Goal: Task Accomplishment & Management: Complete application form

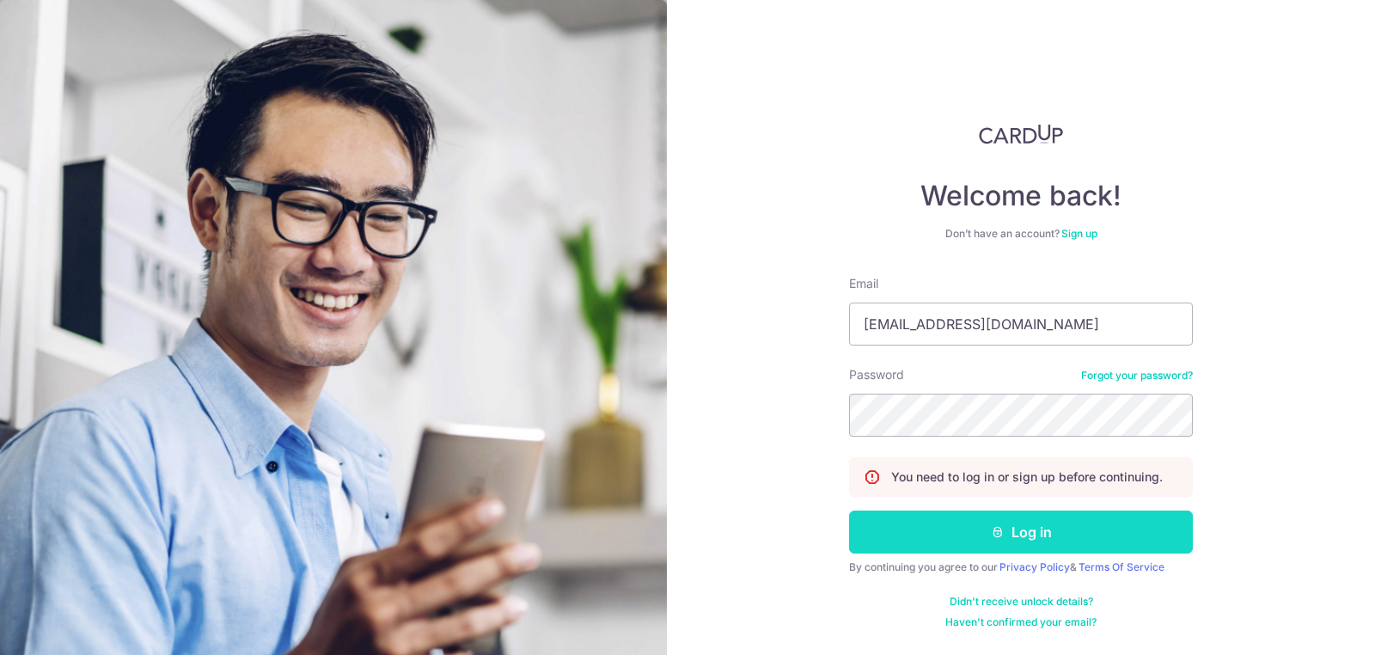
click at [926, 529] on button "Log in" at bounding box center [1021, 531] width 344 height 43
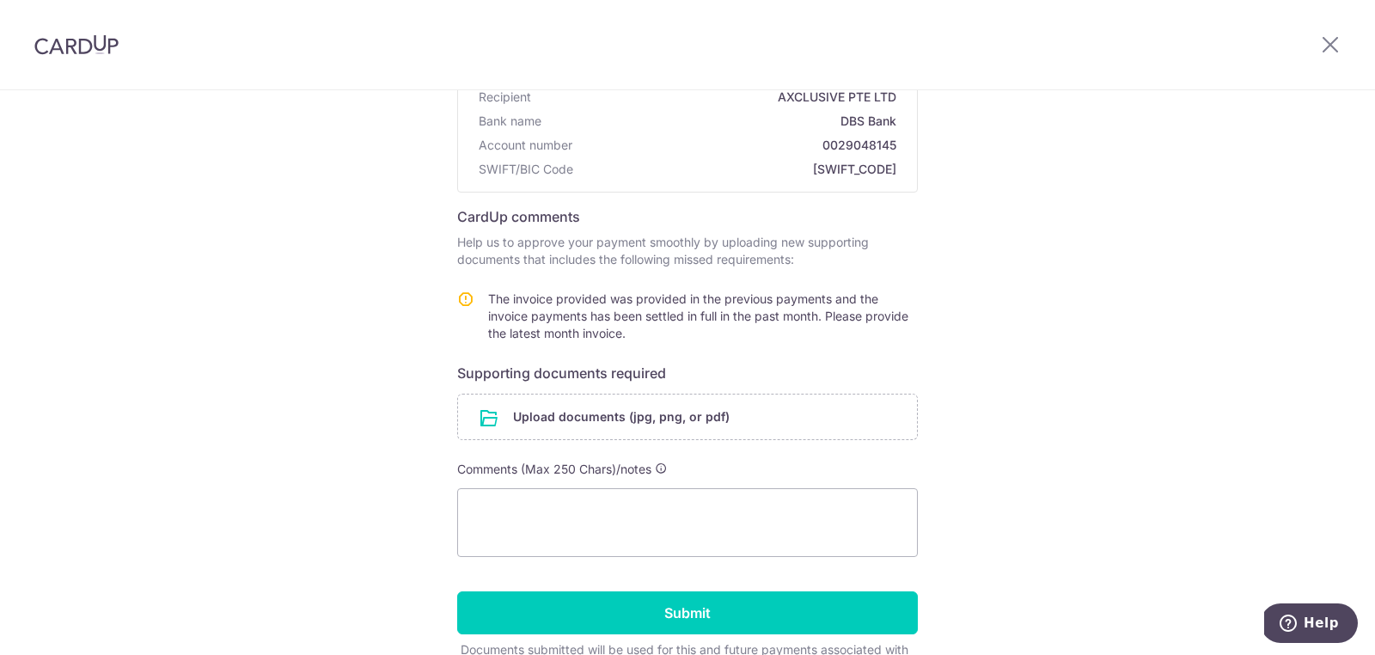
scroll to position [201, 0]
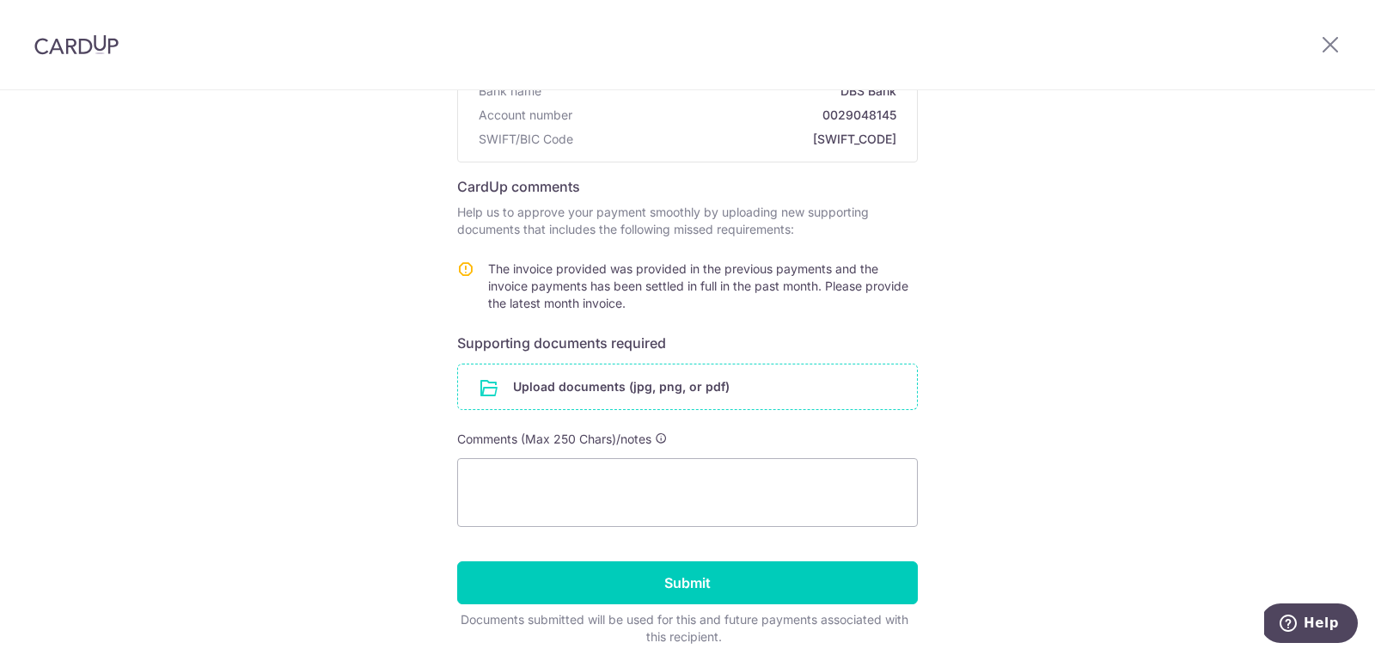
click at [682, 392] on input "file" at bounding box center [687, 386] width 459 height 45
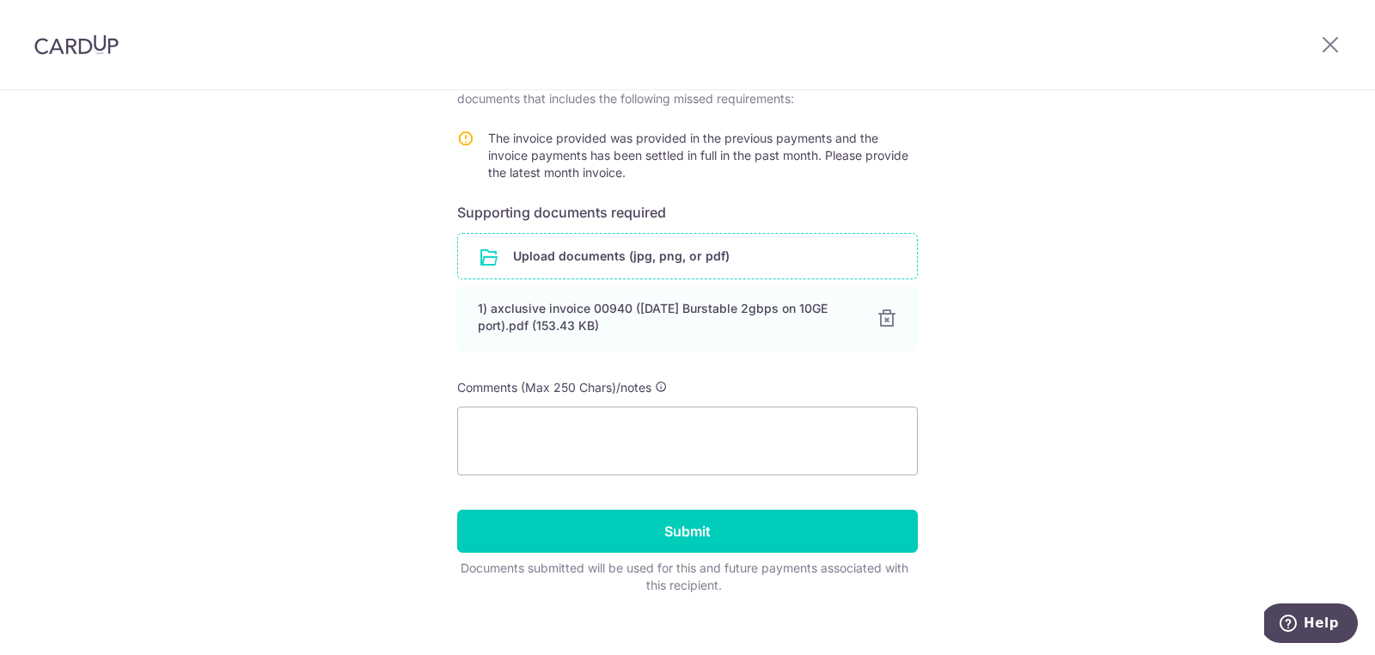
scroll to position [340, 0]
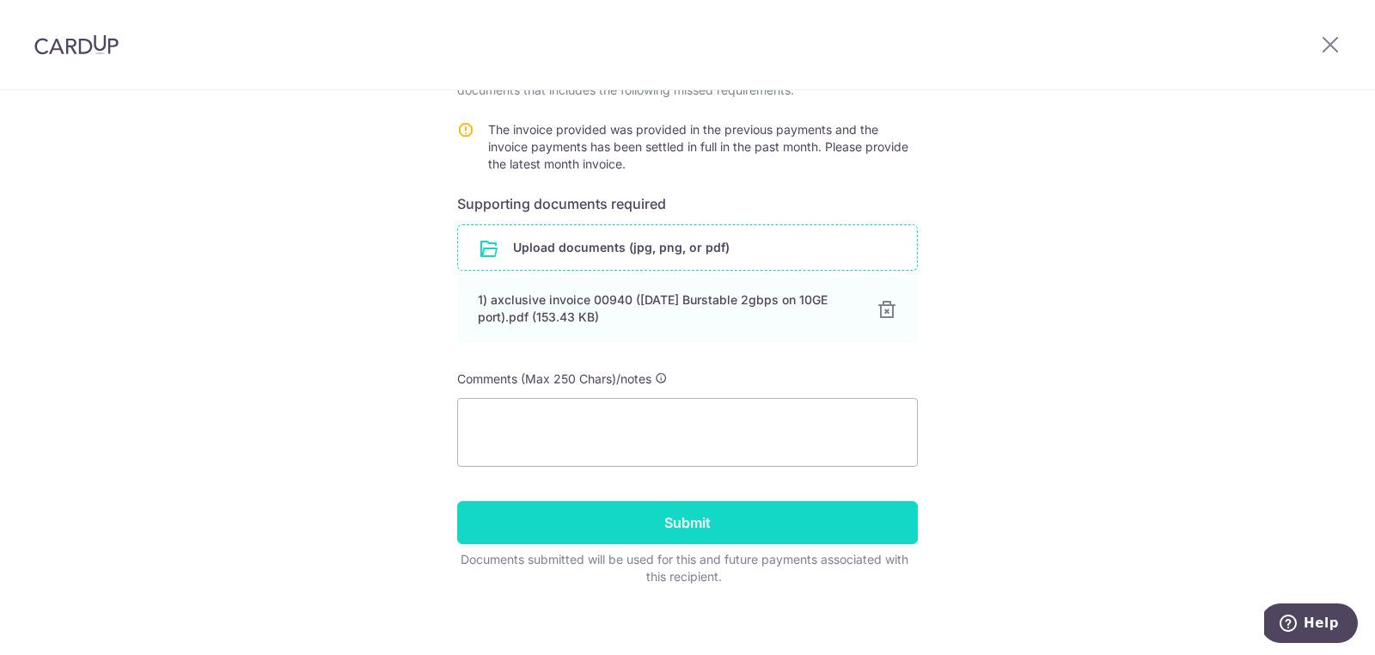
click at [759, 531] on input "Submit" at bounding box center [687, 522] width 461 height 43
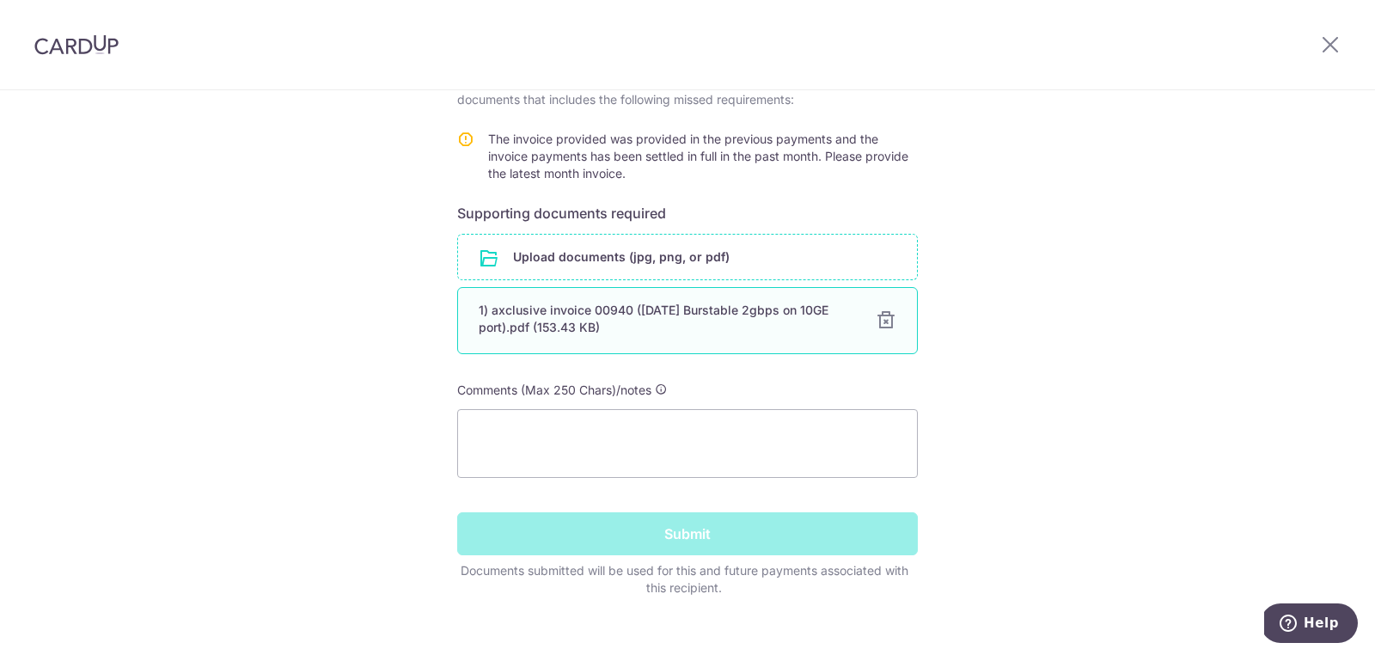
scroll to position [325, 0]
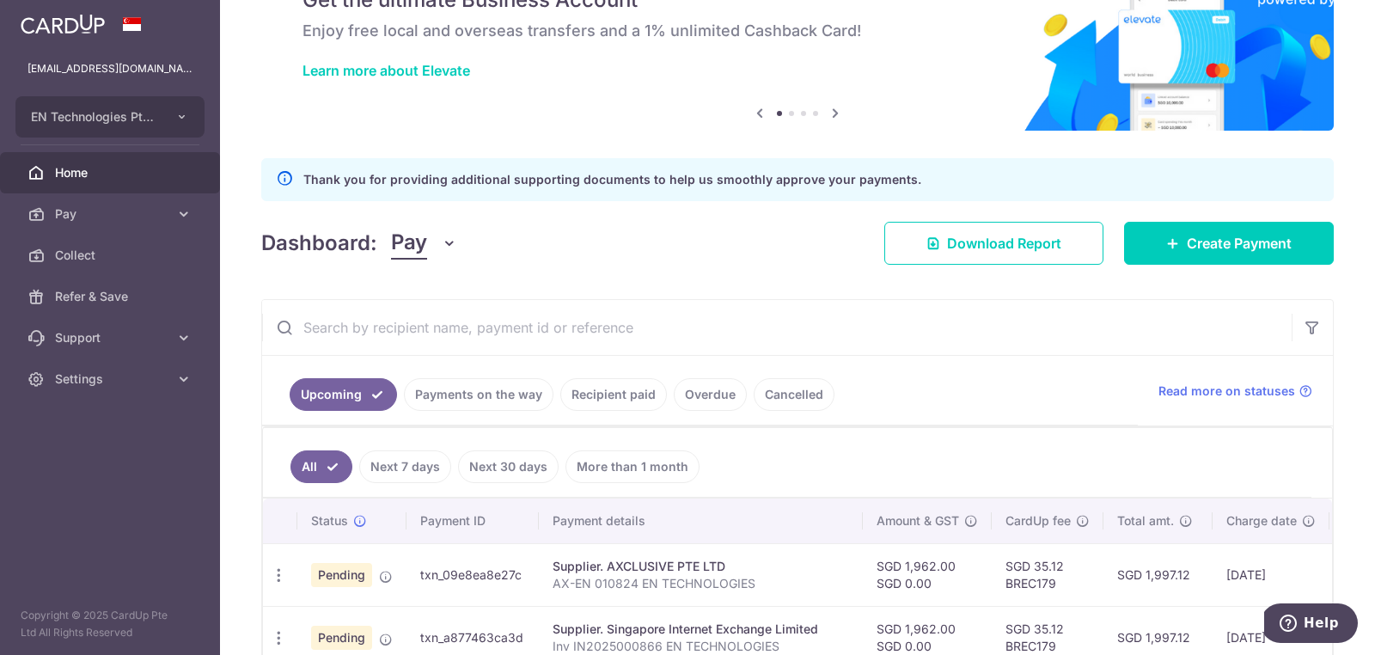
scroll to position [93, 0]
